Goal: Task Accomplishment & Management: Use online tool/utility

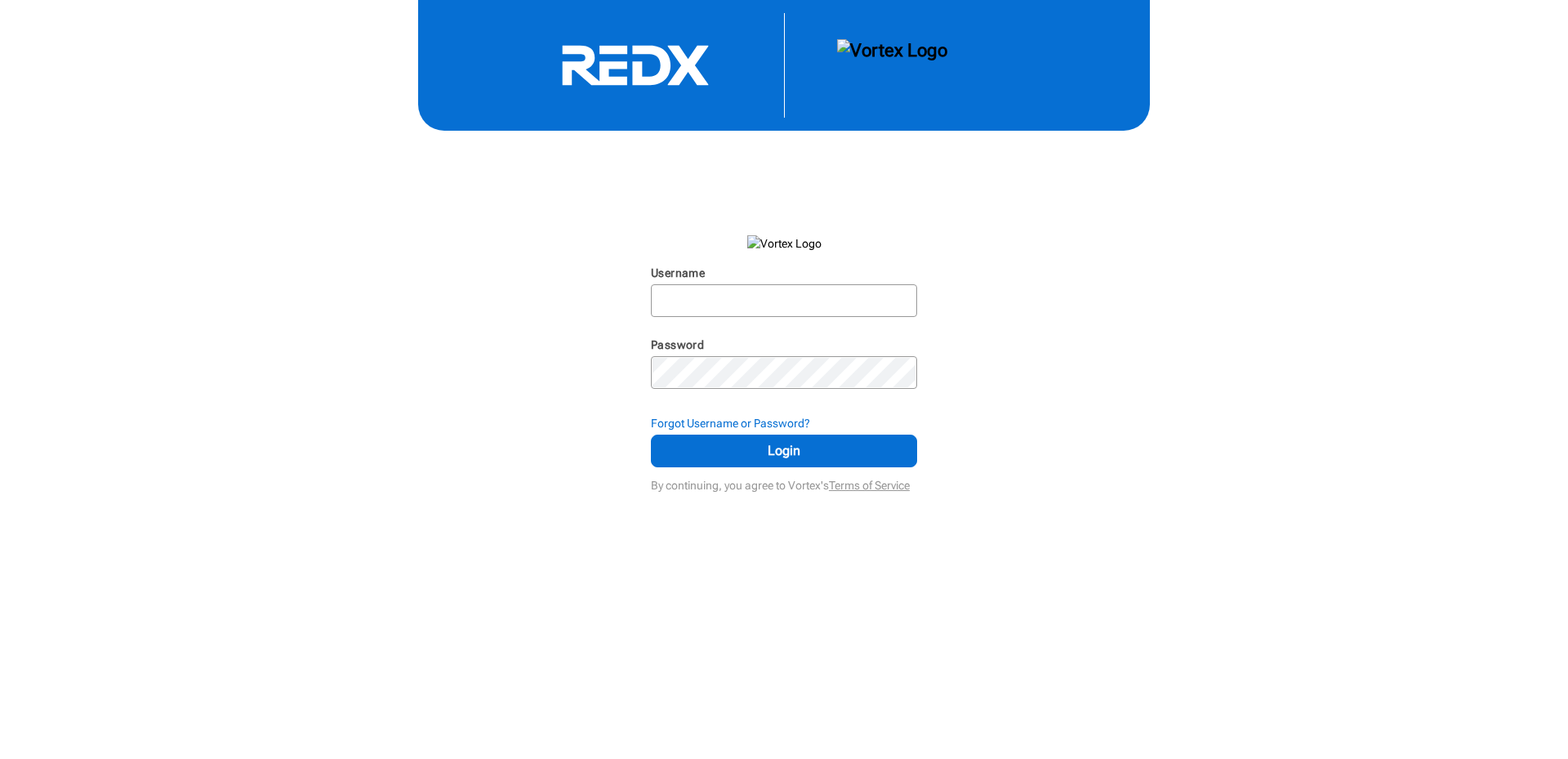
type input "jim@teamfuller.net"
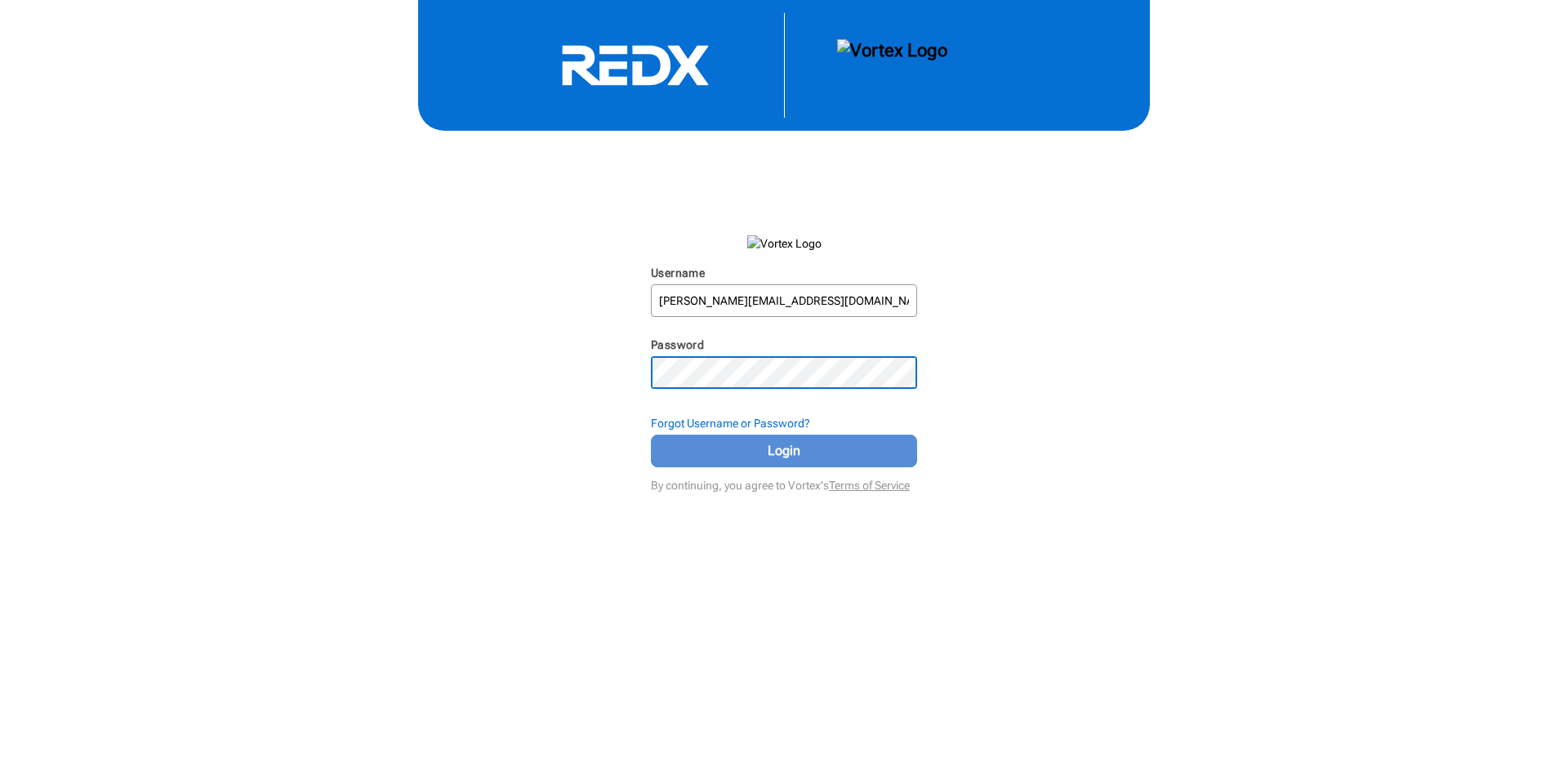
click at [767, 444] on span "Login" at bounding box center [784, 451] width 225 height 20
click at [521, 381] on div "Username jim@teamfuller.net N/A Password N/A Forgot Username or Password? Login…" at bounding box center [784, 248] width 1568 height 497
click at [651, 435] on button "Login" at bounding box center [784, 450] width 266 height 32
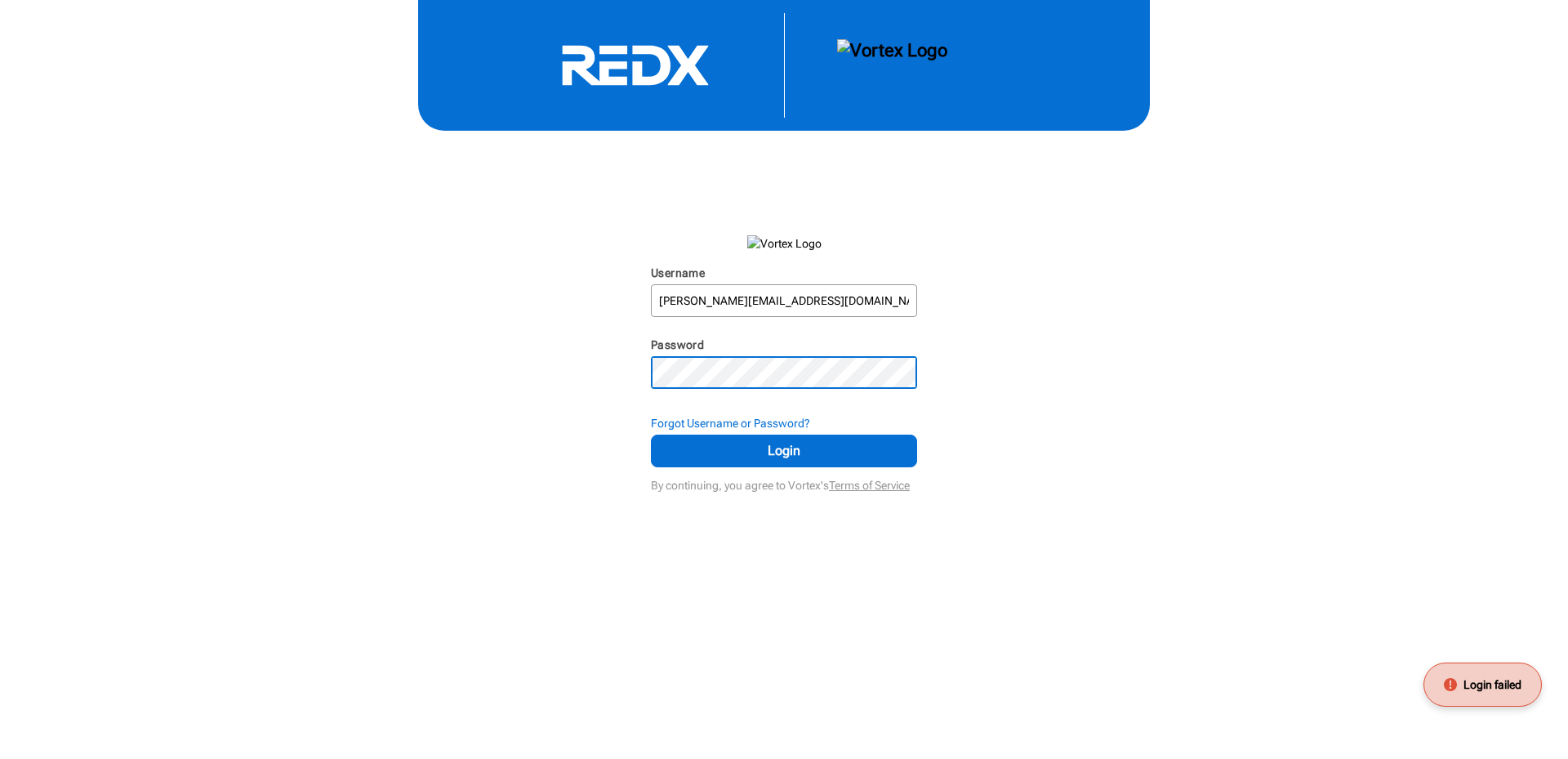
click at [580, 383] on div "Username jim@teamfuller.net N/A Password N/A Forgot Username or Password? Login…" at bounding box center [784, 248] width 1568 height 497
click at [651, 435] on button "Login" at bounding box center [784, 450] width 266 height 32
click at [438, 381] on div "Username jim@teamfuller.net N/A Password N/A Forgot Username or Password? Login…" at bounding box center [784, 248] width 1568 height 497
